Goal: Information Seeking & Learning: Understand process/instructions

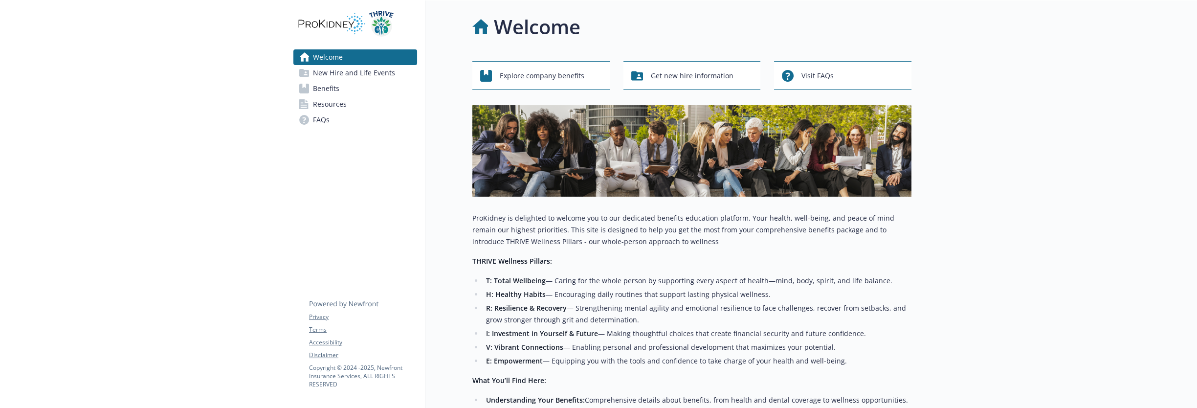
click at [371, 61] on link "Welcome" at bounding box center [355, 57] width 124 height 16
click at [361, 72] on span "New Hire and Life Events" at bounding box center [354, 73] width 82 height 16
